Goal: Obtain resource: Download file/media

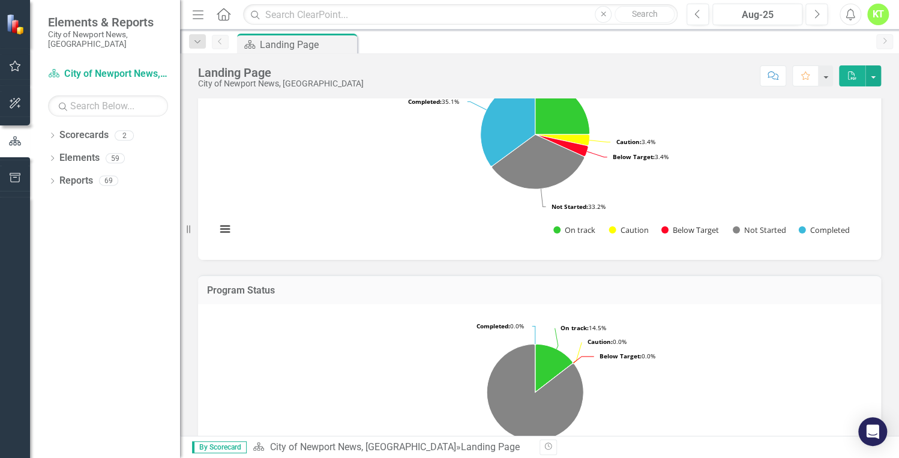
scroll to position [144, 0]
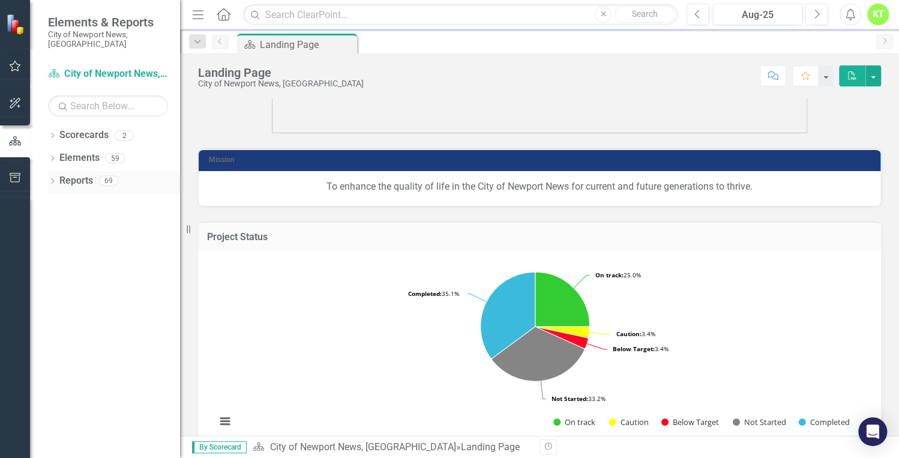
click at [76, 174] on link "Reports" at bounding box center [76, 181] width 34 height 14
click at [218, 44] on icon "Previous" at bounding box center [220, 41] width 10 height 7
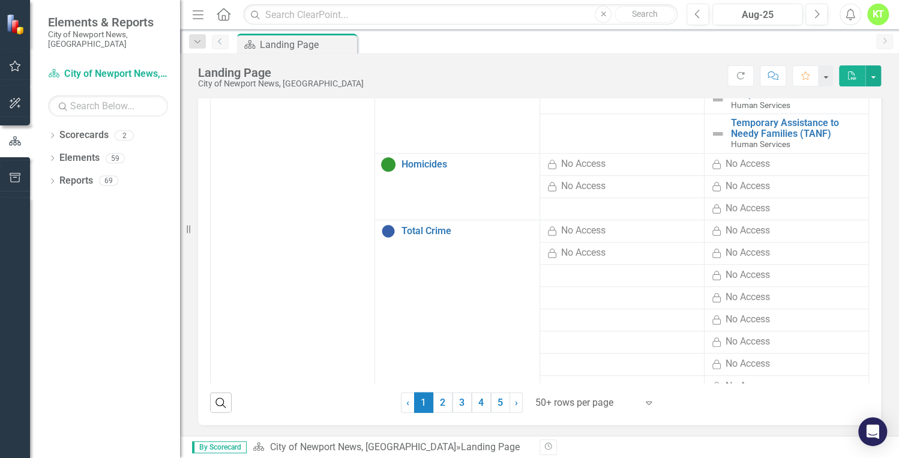
scroll to position [240, 0]
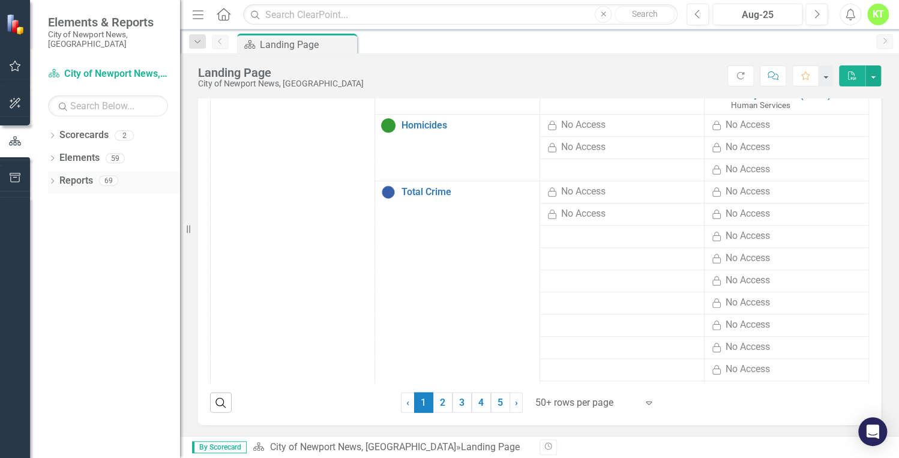
click at [109, 176] on div "69" at bounding box center [108, 181] width 19 height 10
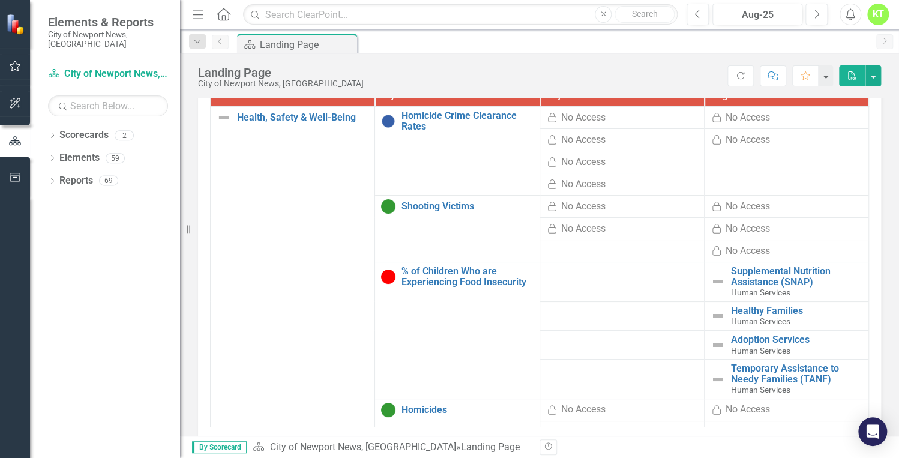
scroll to position [1092, 0]
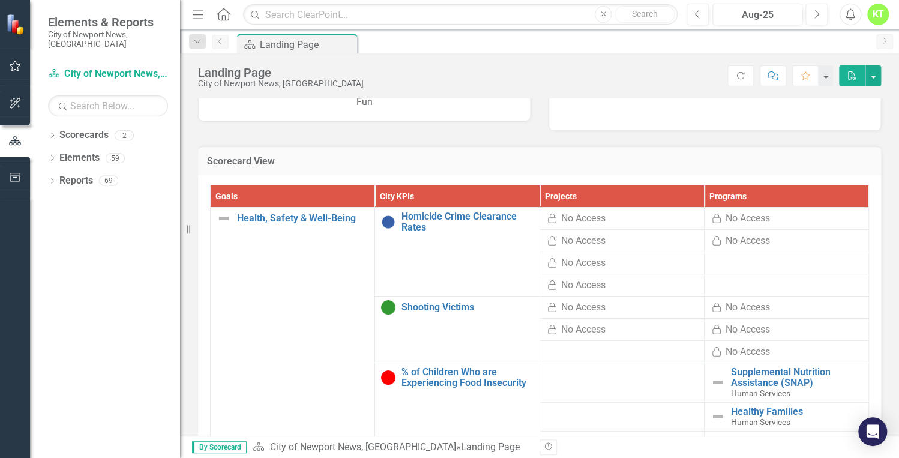
drag, startPoint x: 223, startPoint y: 13, endPoint x: 225, endPoint y: 51, distance: 38.4
click at [223, 13] on icon "Home" at bounding box center [223, 14] width 16 height 13
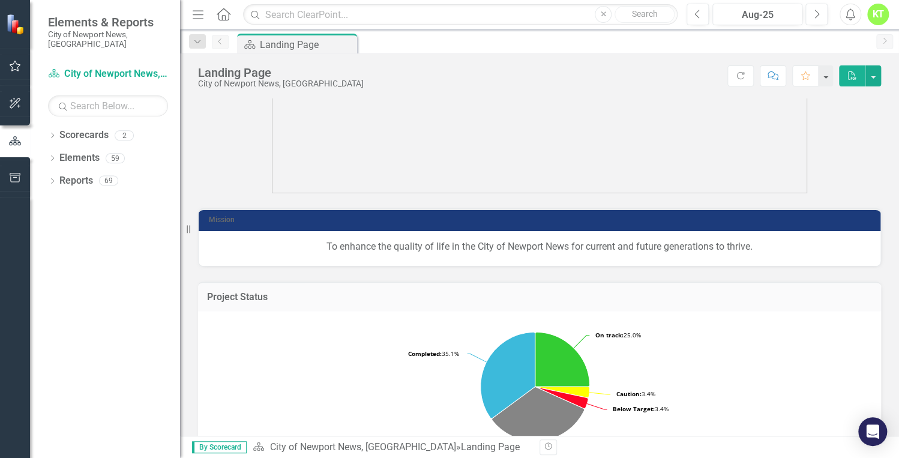
scroll to position [144, 0]
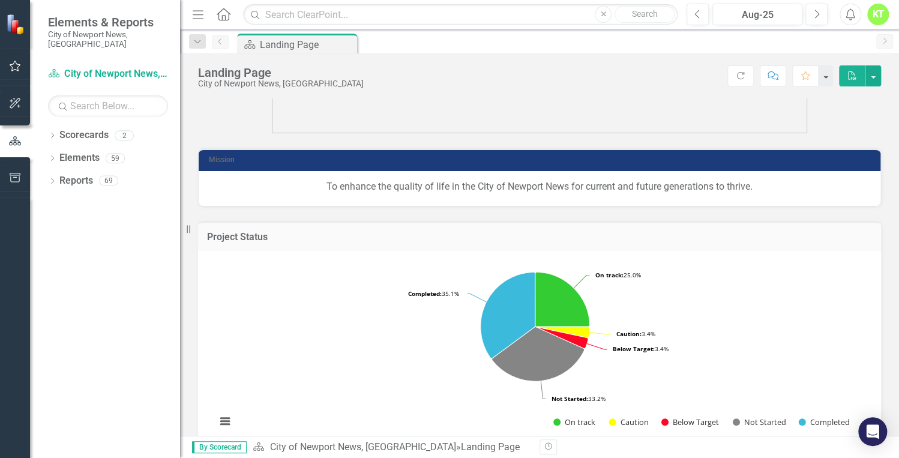
drag, startPoint x: 199, startPoint y: 16, endPoint x: 222, endPoint y: 58, distance: 48.1
click at [197, 16] on icon "Menu" at bounding box center [198, 14] width 16 height 13
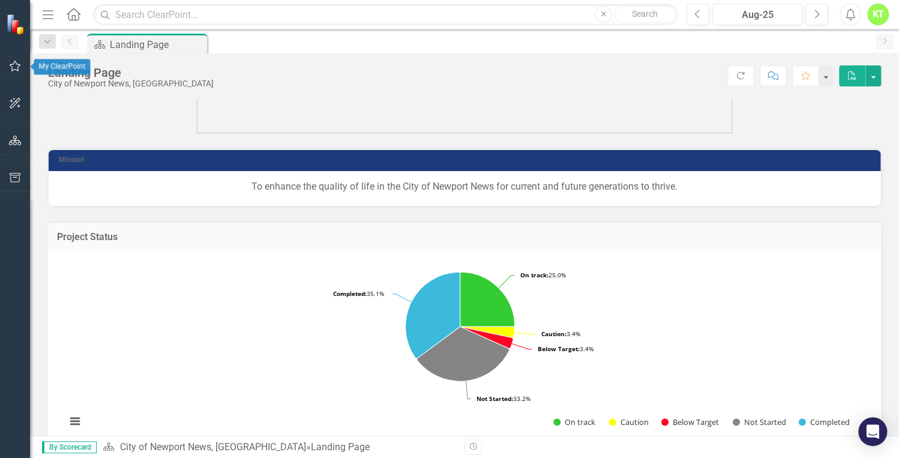
click at [16, 65] on icon "button" at bounding box center [15, 66] width 13 height 10
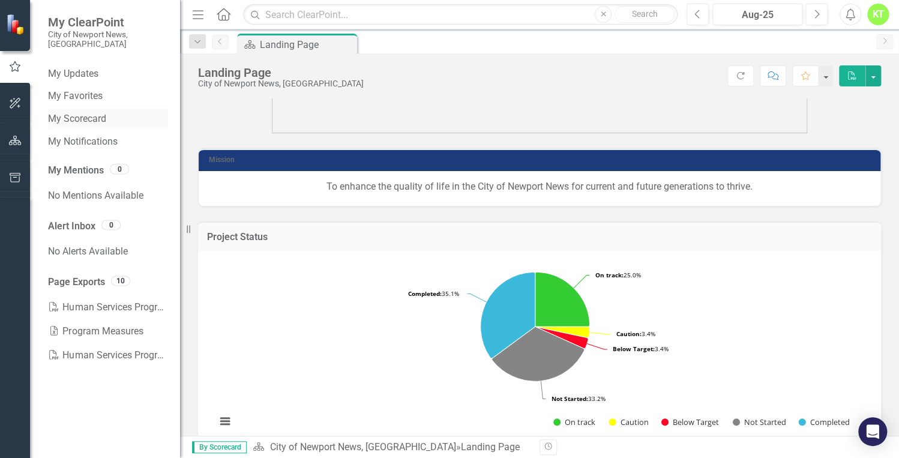
click at [94, 112] on link "My Scorecard" at bounding box center [108, 119] width 120 height 14
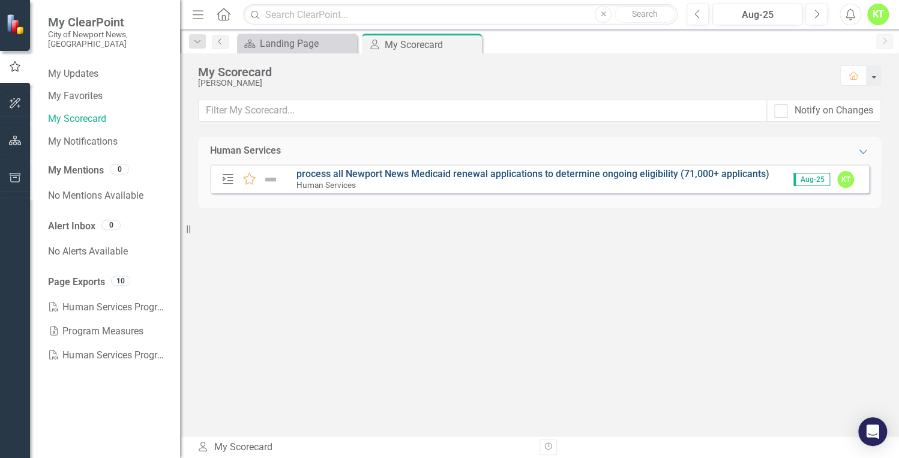
click at [396, 174] on link "process all Newport News Medicaid renewal applications to determine ongoing eli…" at bounding box center [532, 173] width 473 height 11
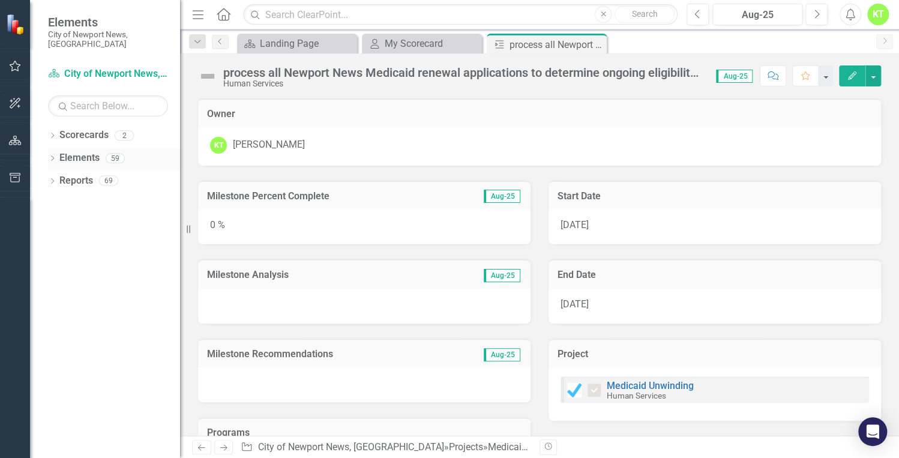
click at [115, 153] on div "59" at bounding box center [115, 158] width 19 height 10
click at [401, 43] on div "My Scorecard" at bounding box center [424, 43] width 79 height 15
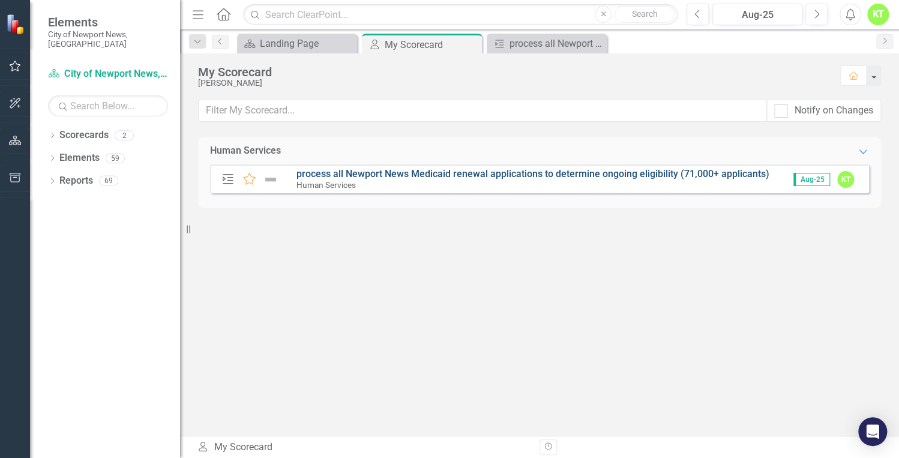
click at [545, 176] on link "process all Newport News Medicaid renewal applications to determine ongoing eli…" at bounding box center [532, 173] width 473 height 11
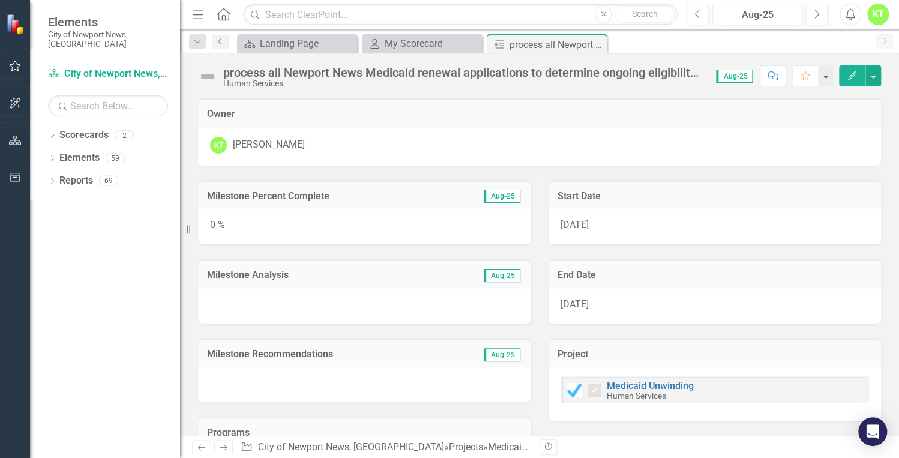
click at [499, 195] on span "Aug-25" at bounding box center [502, 196] width 37 height 13
click at [503, 277] on span "Aug-25" at bounding box center [502, 275] width 37 height 13
click at [725, 80] on span "Aug-25" at bounding box center [734, 76] width 37 height 13
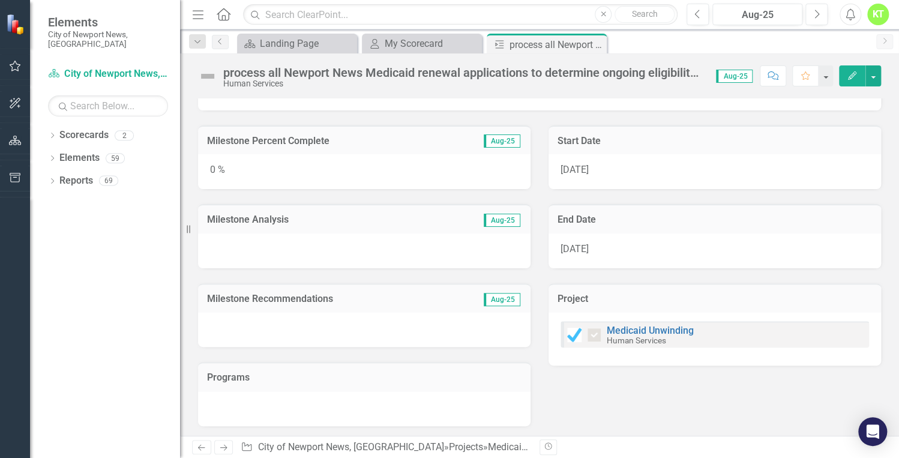
click at [634, 335] on small "Human Services" at bounding box center [636, 340] width 59 height 10
click at [221, 449] on icon "Next" at bounding box center [223, 447] width 10 height 8
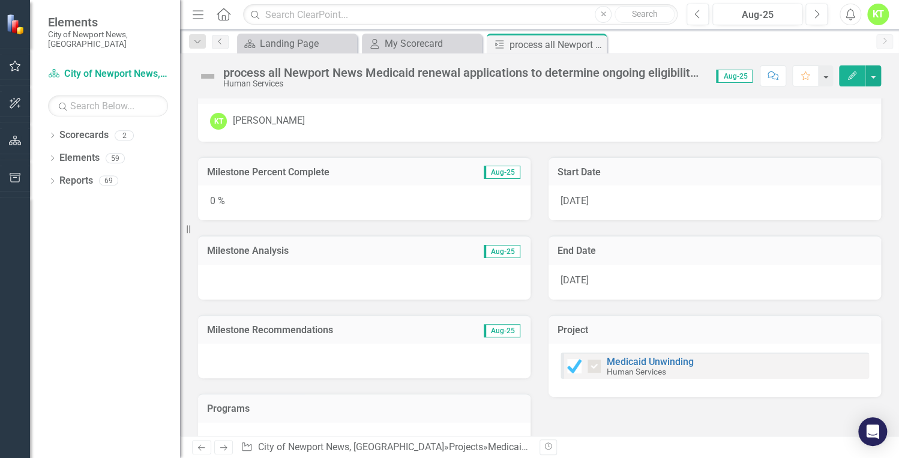
scroll to position [0, 0]
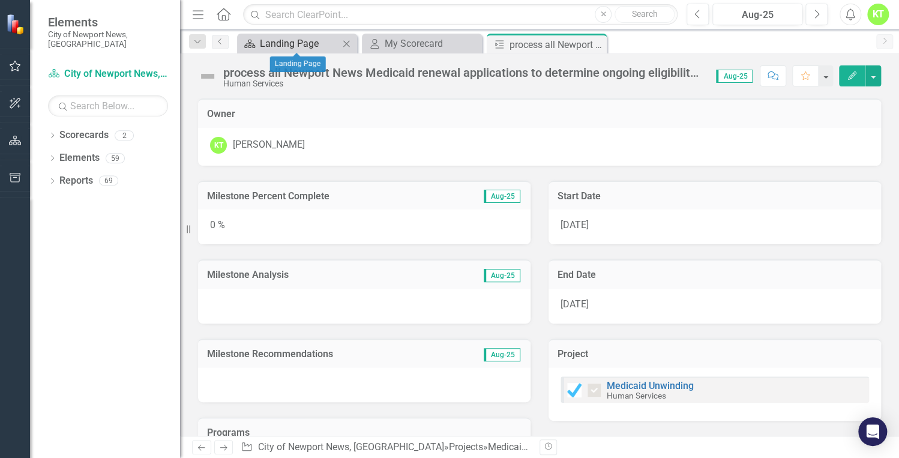
click at [292, 43] on div "Landing Page" at bounding box center [299, 43] width 79 height 15
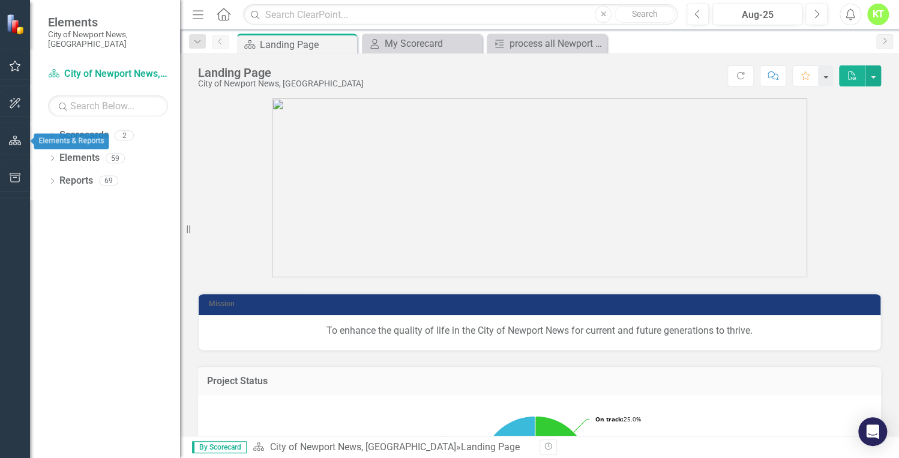
click at [14, 143] on icon "button" at bounding box center [15, 141] width 13 height 10
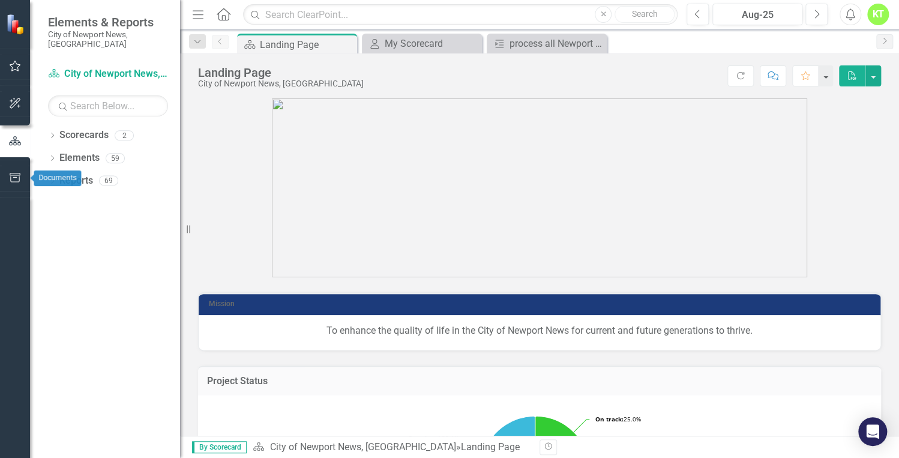
click at [12, 174] on icon "button" at bounding box center [15, 178] width 13 height 10
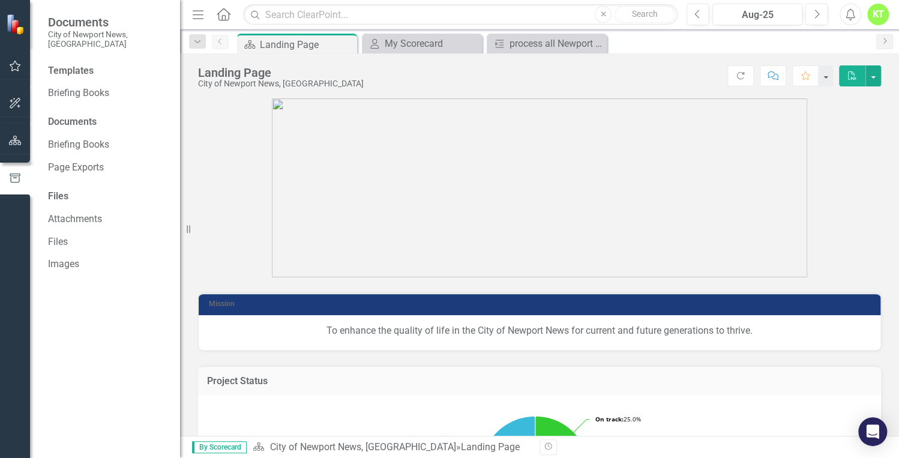
click at [43, 66] on div "Templates Briefing Books Documents Briefing Books Page Exports Files Attachment…" at bounding box center [105, 261] width 150 height 394
click at [34, 67] on div "Templates Briefing Books Documents Briefing Books Page Exports Files Attachment…" at bounding box center [105, 261] width 150 height 394
click at [17, 66] on icon "button" at bounding box center [15, 66] width 13 height 10
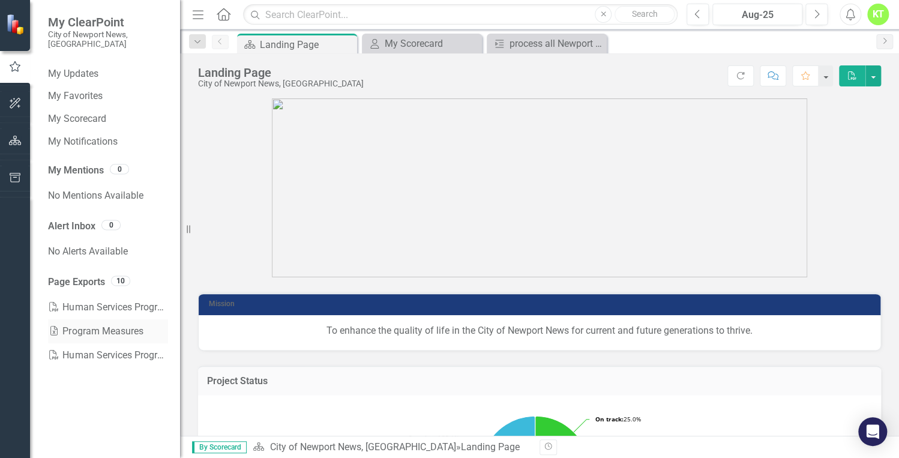
click at [117, 319] on link "Excel Program Measures" at bounding box center [108, 331] width 120 height 24
click at [87, 348] on link "PDF Human Services Programs" at bounding box center [108, 355] width 120 height 24
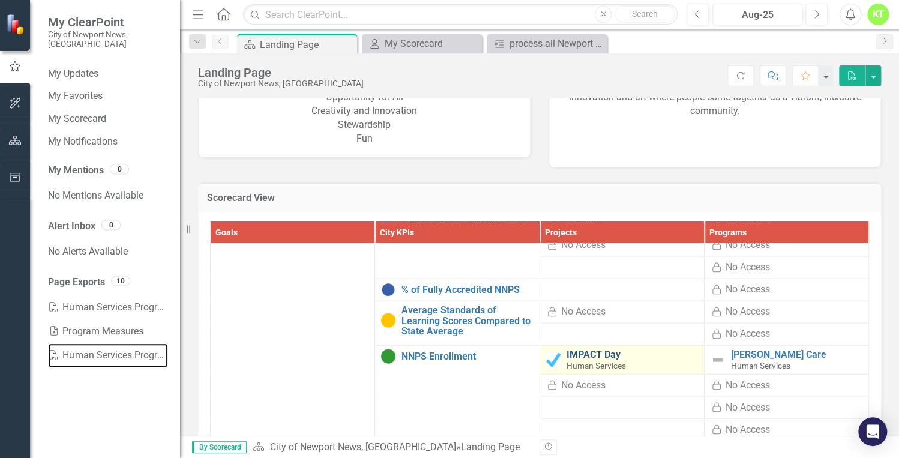
scroll to position [1286, 0]
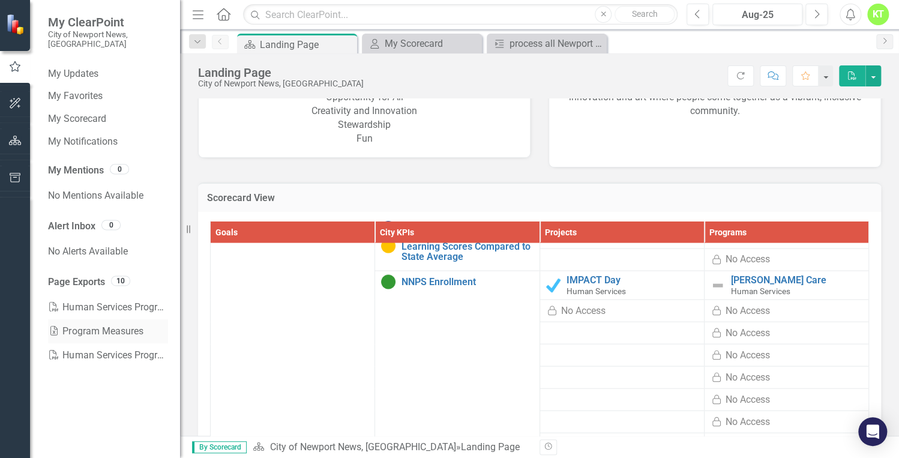
click at [112, 319] on link "Excel Program Measures" at bounding box center [108, 331] width 120 height 24
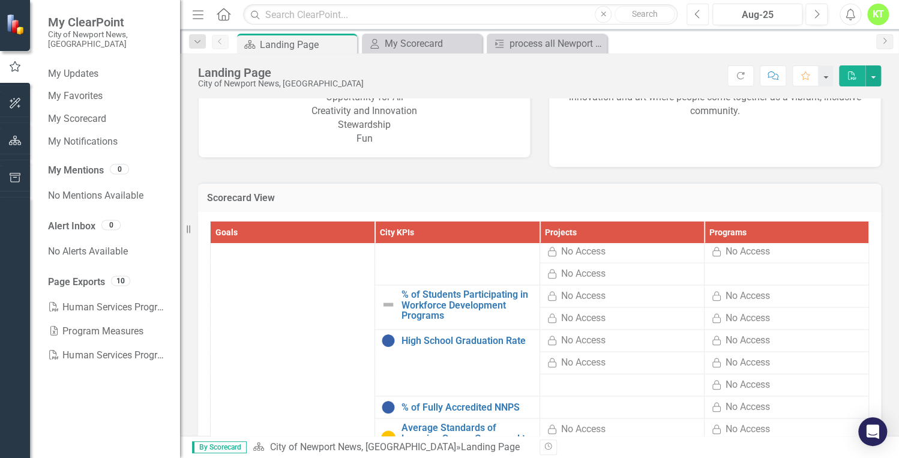
click at [692, 16] on button "Previous" at bounding box center [697, 15] width 22 height 22
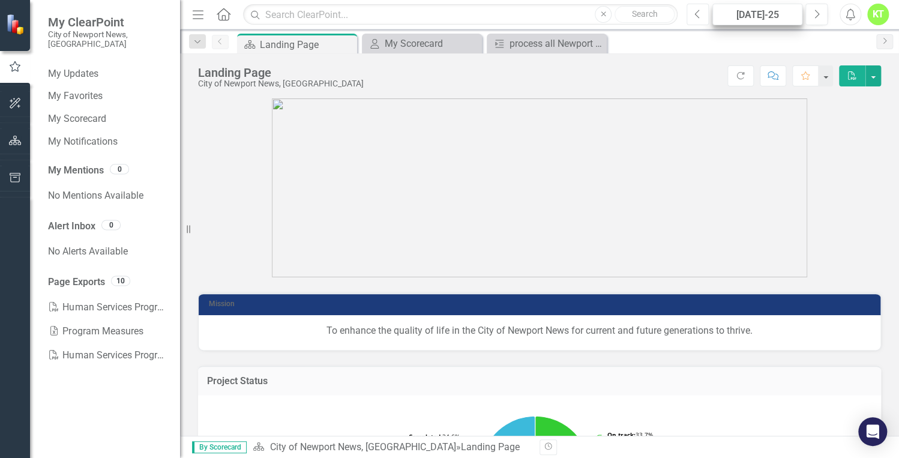
scroll to position [192, 0]
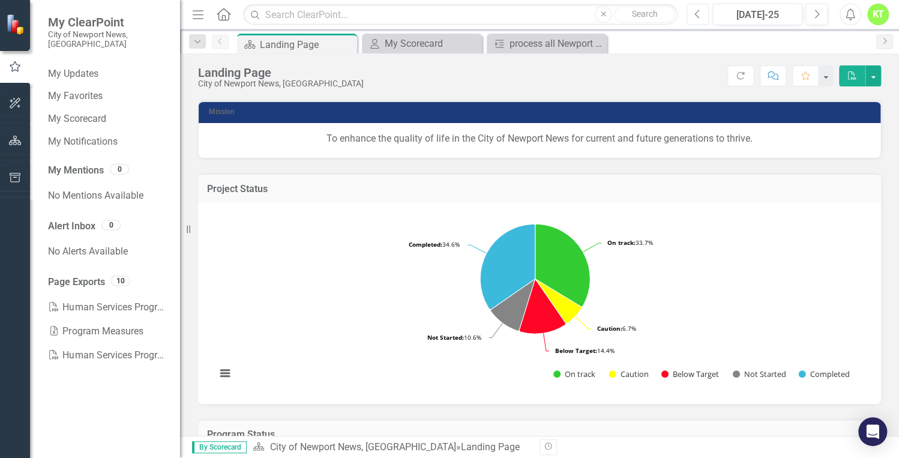
click at [702, 17] on button "Previous" at bounding box center [697, 15] width 22 height 22
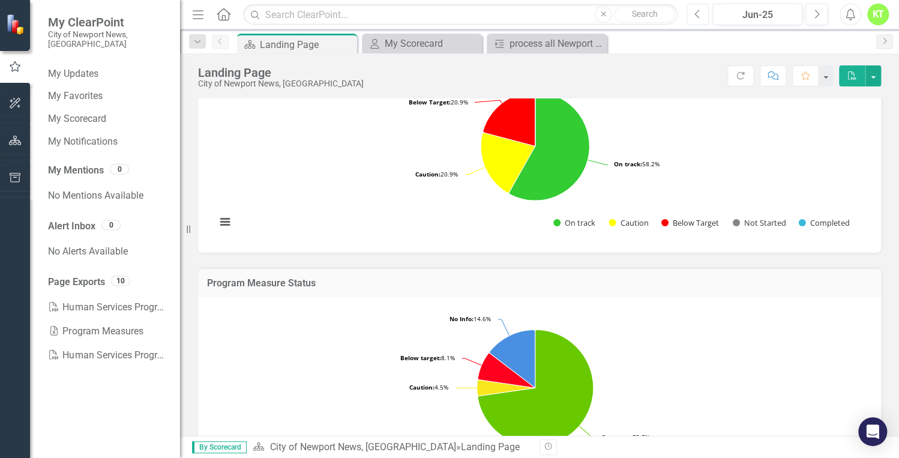
scroll to position [517, 0]
